Goal: Task Accomplishment & Management: Manage account settings

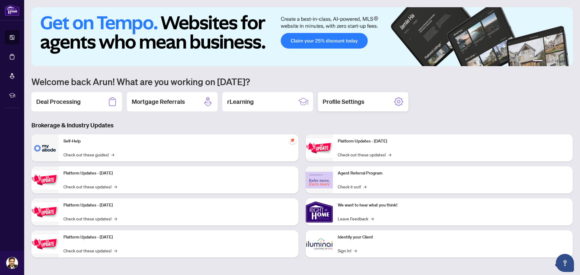
click at [369, 103] on div "Profile Settings" at bounding box center [363, 101] width 91 height 19
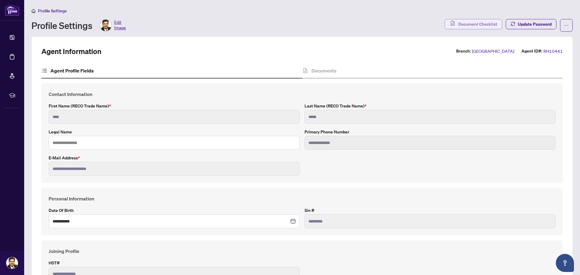
click at [465, 22] on span "Document Checklist" at bounding box center [477, 24] width 39 height 10
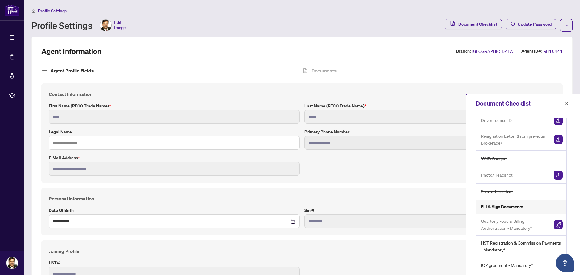
scroll to position [40, 0]
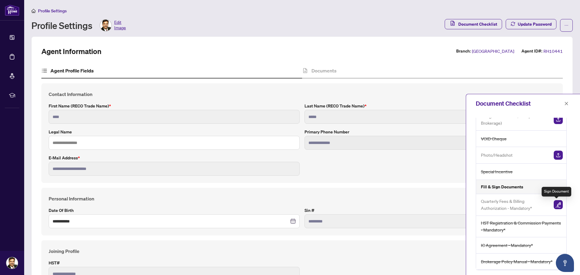
click at [556, 205] on img "button" at bounding box center [558, 204] width 9 height 9
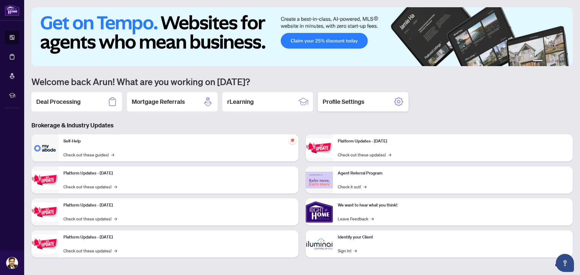
click at [371, 105] on div "Profile Settings" at bounding box center [363, 101] width 91 height 19
